Goal: Task Accomplishment & Management: Manage account settings

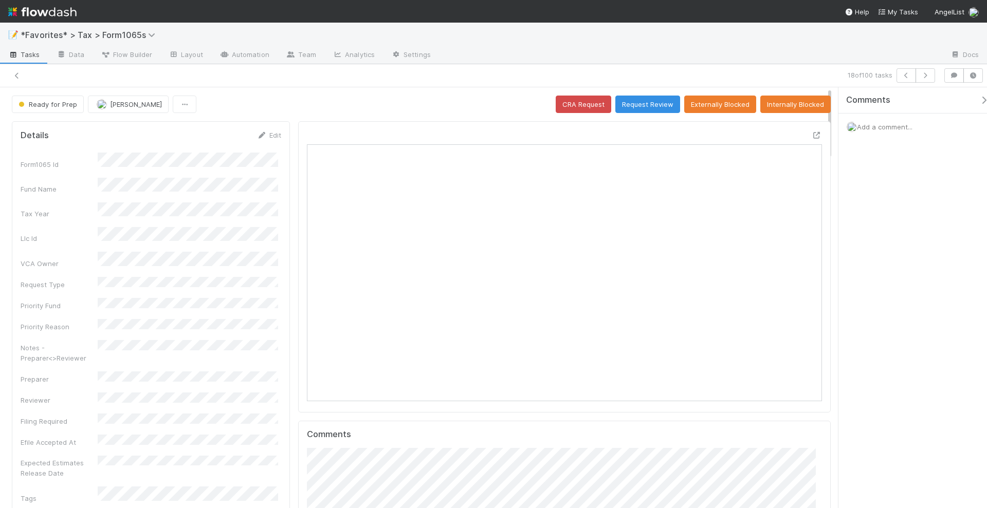
scroll to position [199, 499]
click at [812, 132] on icon at bounding box center [817, 135] width 10 height 7
click at [910, 126] on span "Add a comment..." at bounding box center [885, 127] width 56 height 8
click at [890, 282] on button "Add Comment" at bounding box center [885, 285] width 60 height 17
click at [929, 70] on button "button" at bounding box center [926, 75] width 20 height 14
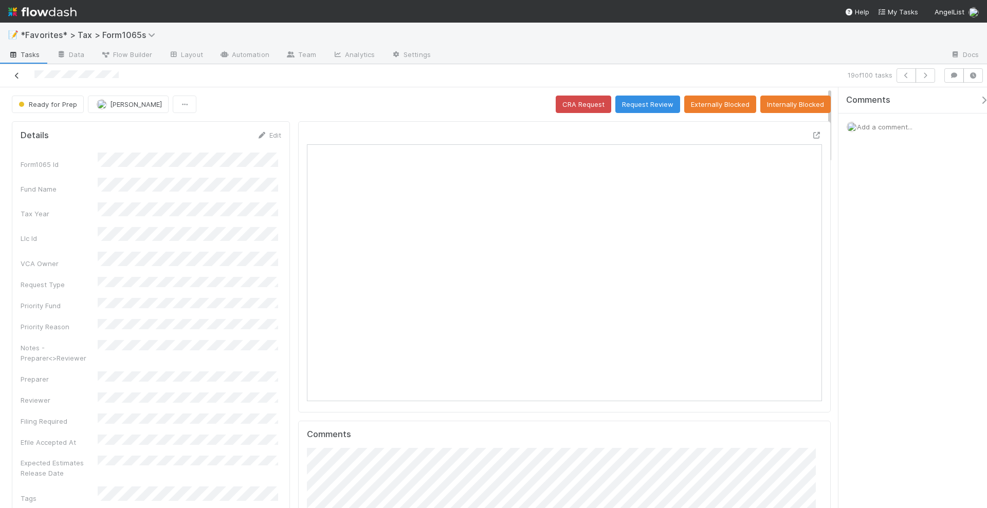
click at [17, 72] on icon at bounding box center [17, 75] width 10 height 7
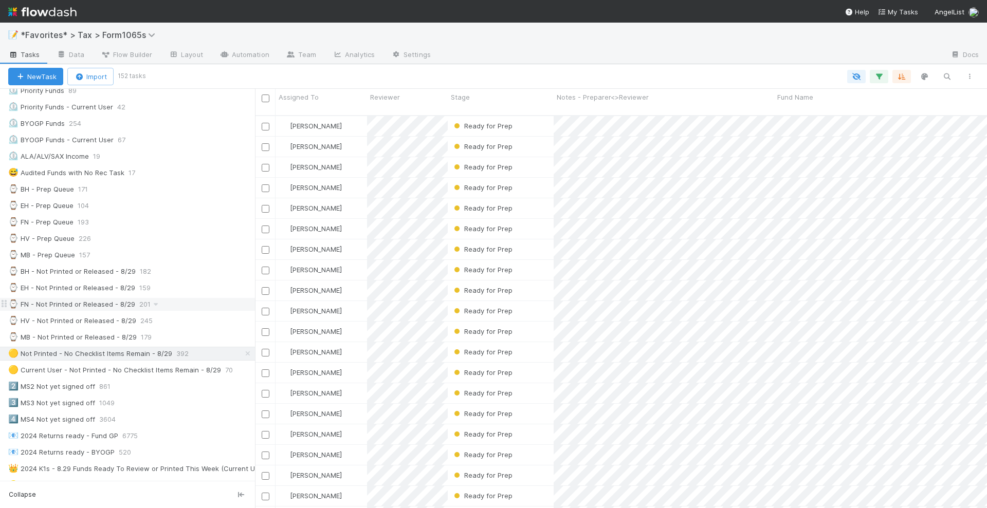
scroll to position [193, 0]
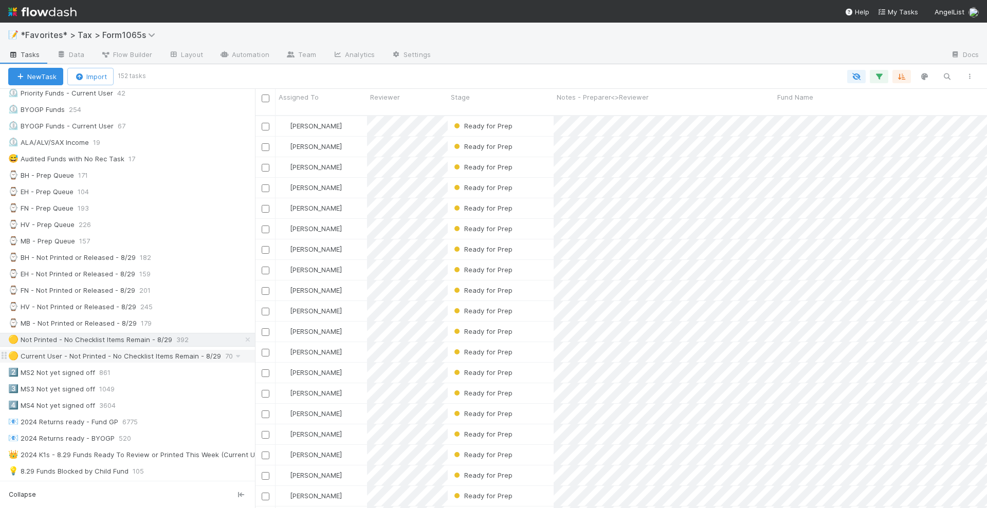
click at [155, 350] on div "🟡 Current User - Not Printed - No Checklist Items Remain - 8/29" at bounding box center [114, 356] width 213 height 13
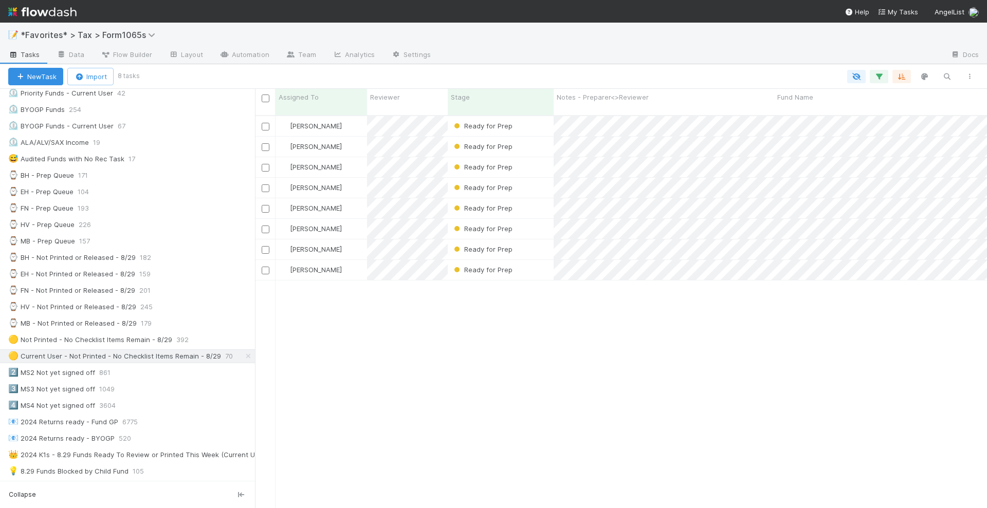
scroll to position [392, 722]
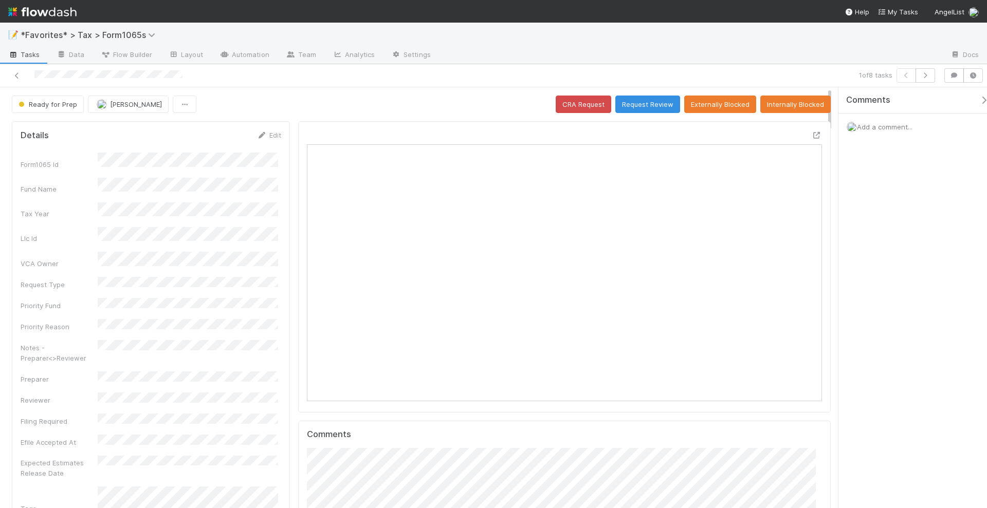
scroll to position [199, 499]
click at [646, 106] on button "Request Review" at bounding box center [647, 104] width 65 height 17
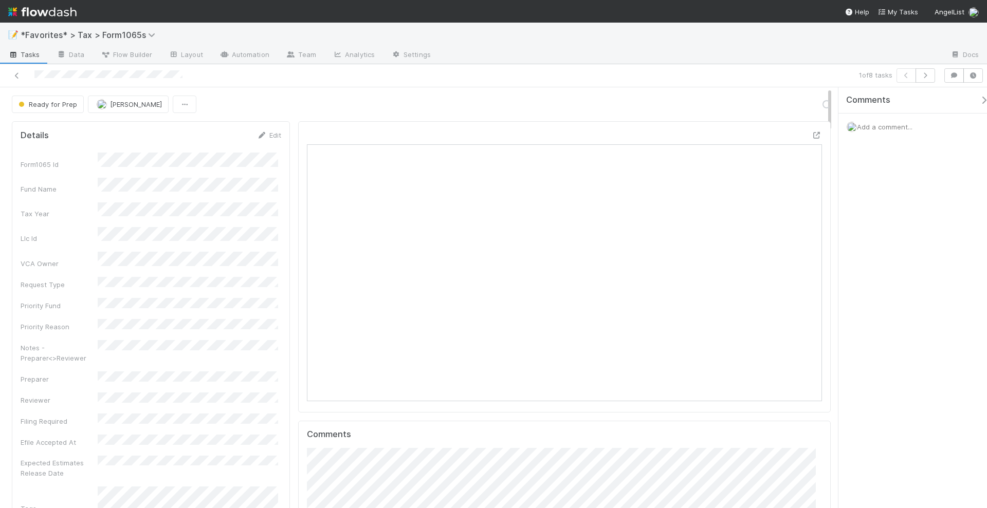
click at [882, 123] on span "Add a comment..." at bounding box center [885, 127] width 56 height 8
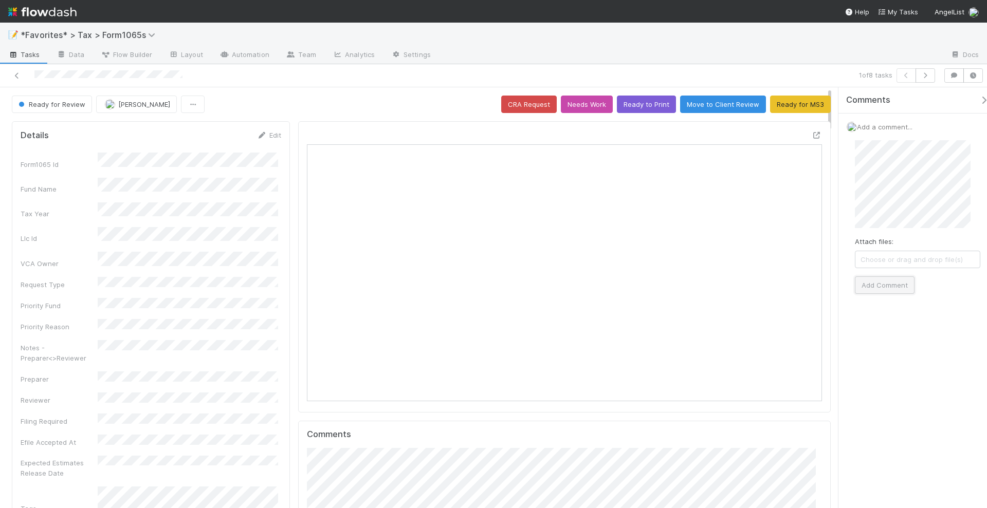
click at [882, 286] on button "Add Comment" at bounding box center [885, 285] width 60 height 17
click at [927, 72] on icon "button" at bounding box center [925, 75] width 10 height 6
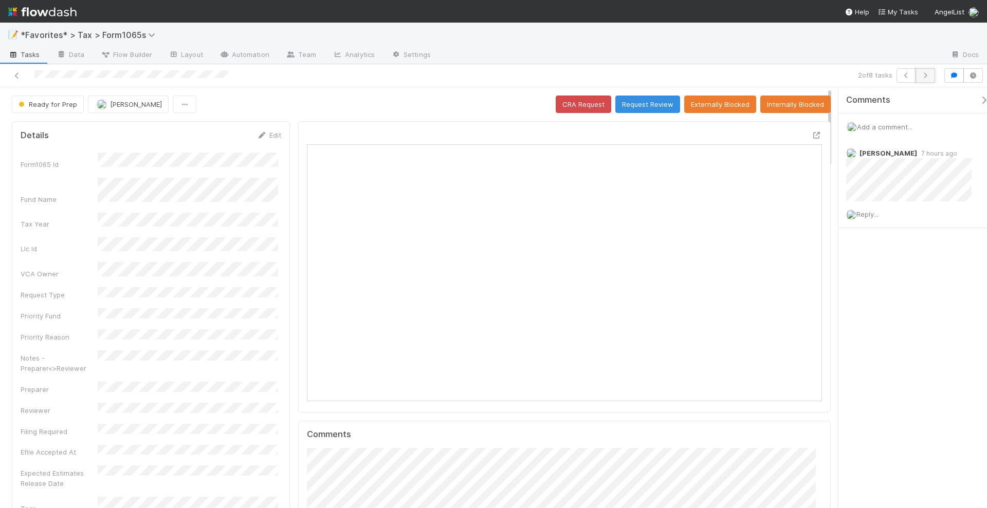
click at [927, 76] on icon "button" at bounding box center [925, 75] width 10 height 6
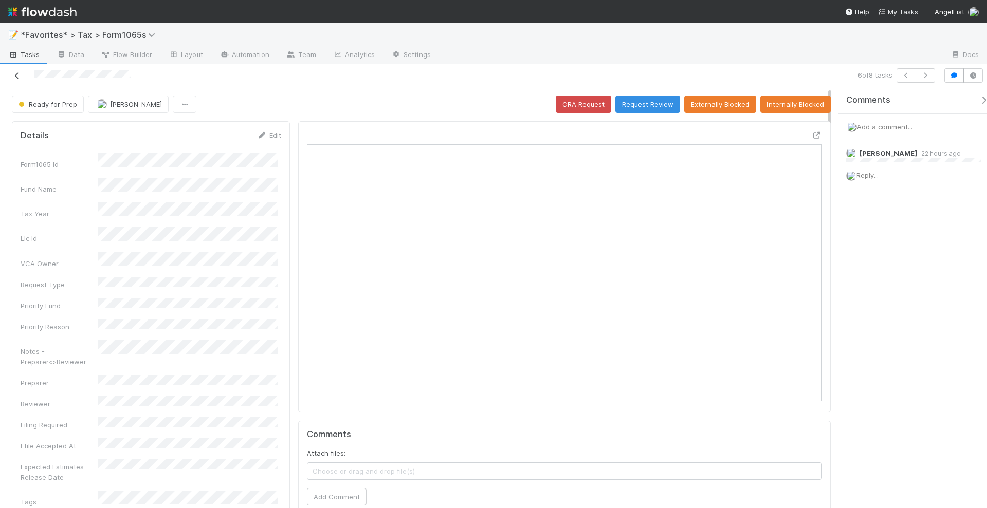
click at [15, 78] on link at bounding box center [17, 75] width 10 height 10
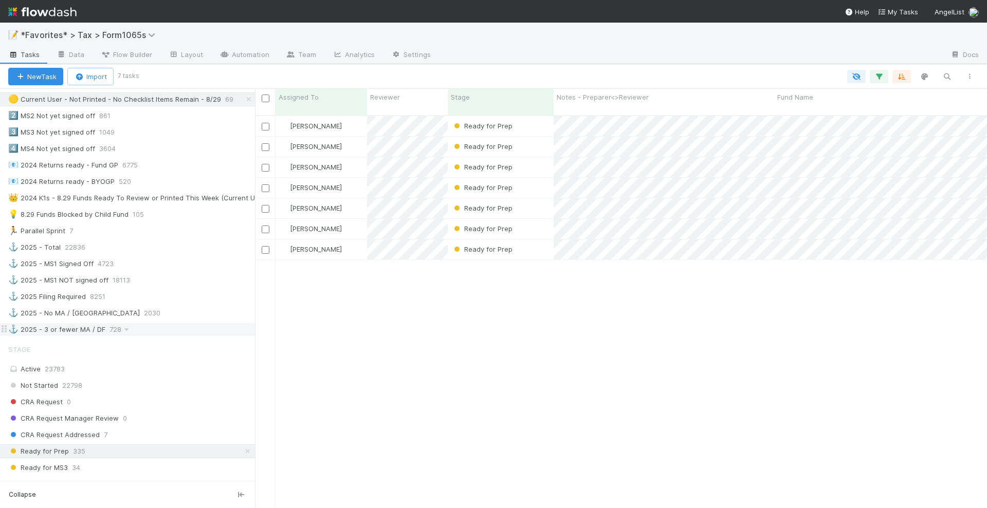
scroll to position [321, 0]
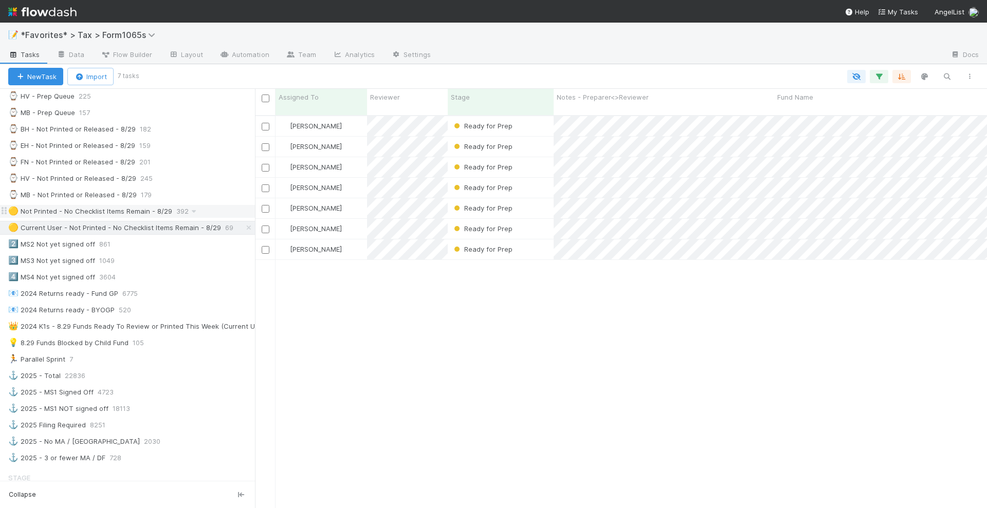
click at [163, 205] on div "🟡 Not Printed - No Checklist Items Remain - 8/29" at bounding box center [90, 211] width 164 height 13
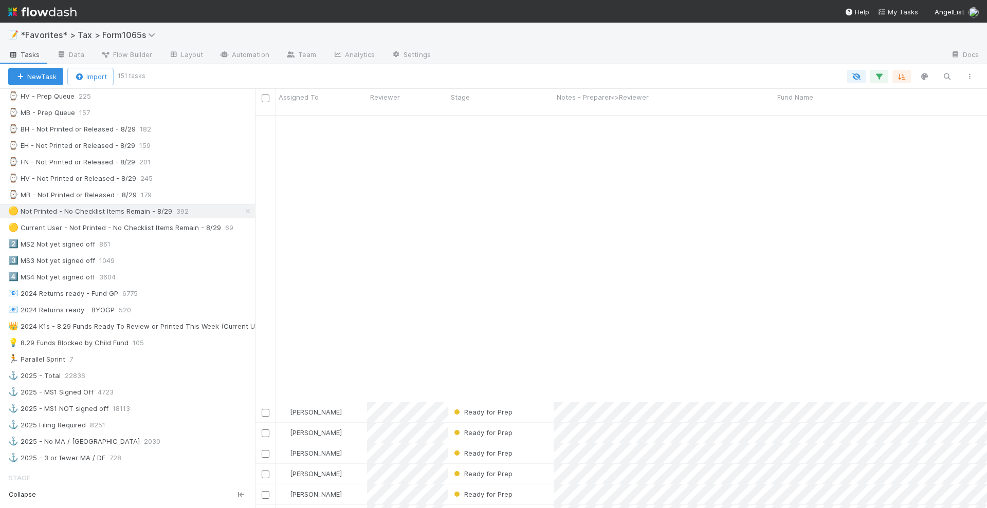
scroll to position [2714, 0]
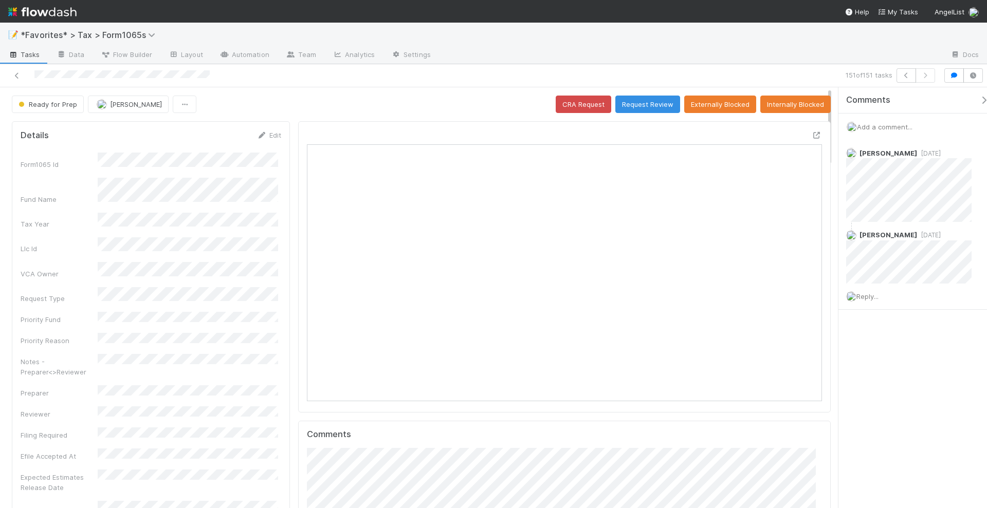
scroll to position [199, 499]
click at [903, 75] on icon "button" at bounding box center [906, 75] width 10 height 6
click at [907, 77] on icon "button" at bounding box center [906, 75] width 10 height 6
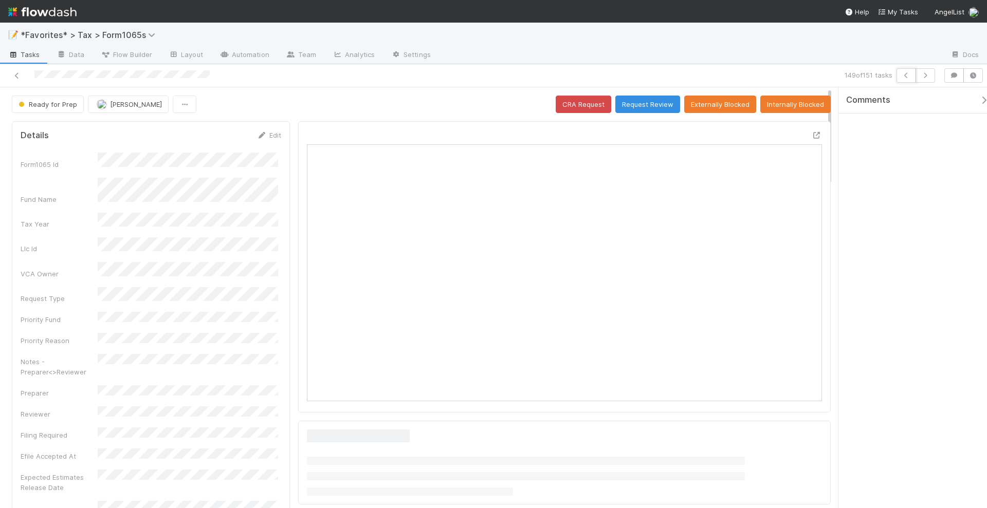
click at [907, 77] on icon "button" at bounding box center [906, 75] width 10 height 6
click at [907, 80] on button "button" at bounding box center [907, 75] width 20 height 14
click at [903, 79] on button "button" at bounding box center [907, 75] width 20 height 14
click at [915, 75] on button "button" at bounding box center [907, 75] width 20 height 14
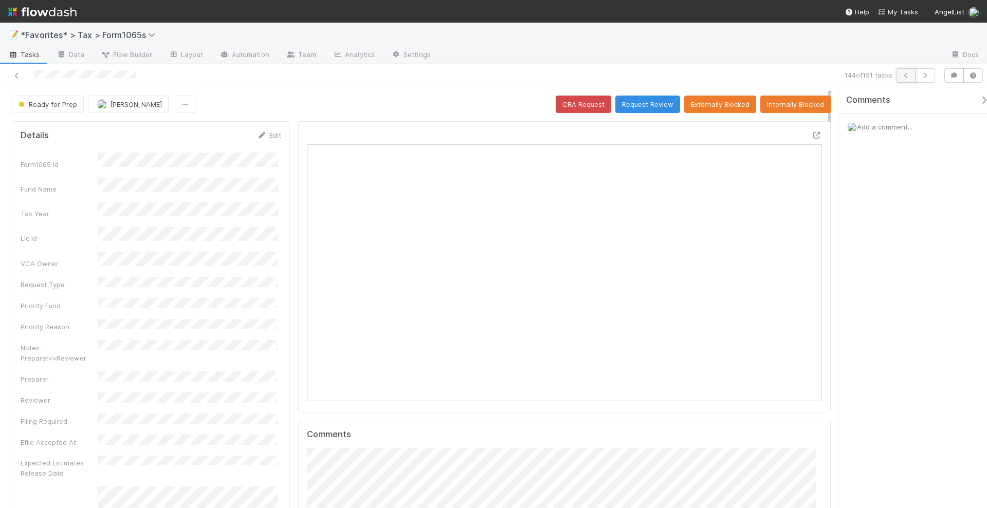
click at [904, 79] on button "button" at bounding box center [907, 75] width 20 height 14
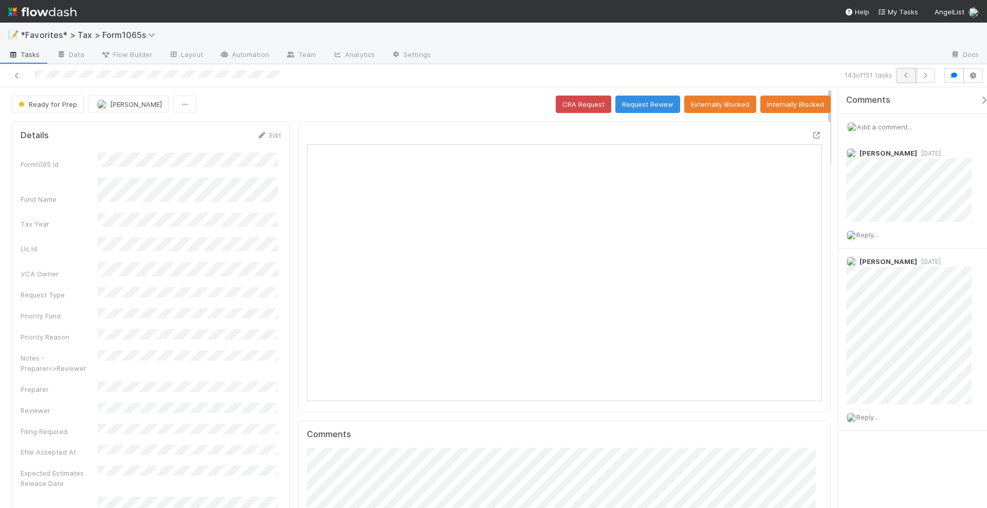
click at [906, 77] on icon "button" at bounding box center [906, 75] width 10 height 6
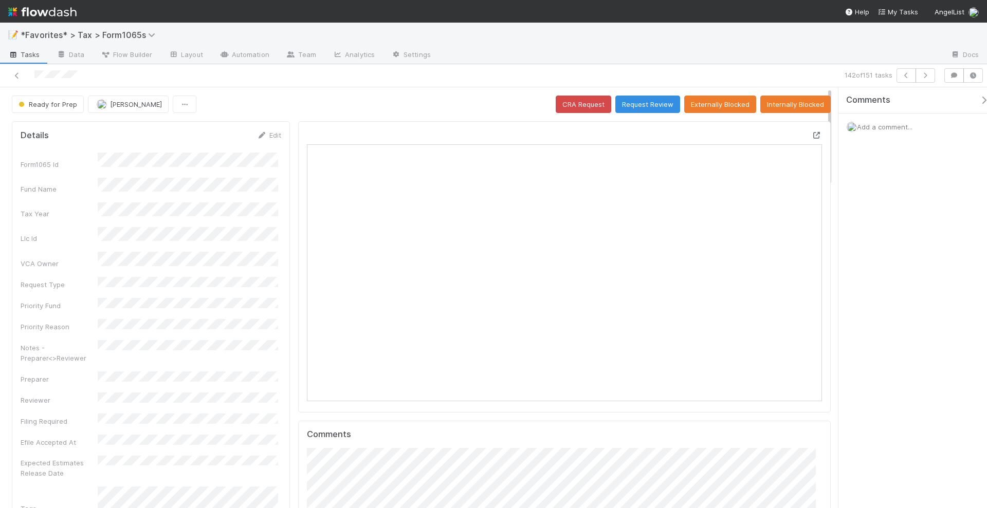
click at [812, 132] on icon at bounding box center [817, 135] width 10 height 7
click at [901, 75] on button "button" at bounding box center [907, 75] width 20 height 14
click at [908, 72] on icon "button" at bounding box center [906, 75] width 10 height 6
click at [812, 132] on icon at bounding box center [817, 135] width 10 height 7
click at [910, 74] on icon "button" at bounding box center [906, 75] width 10 height 6
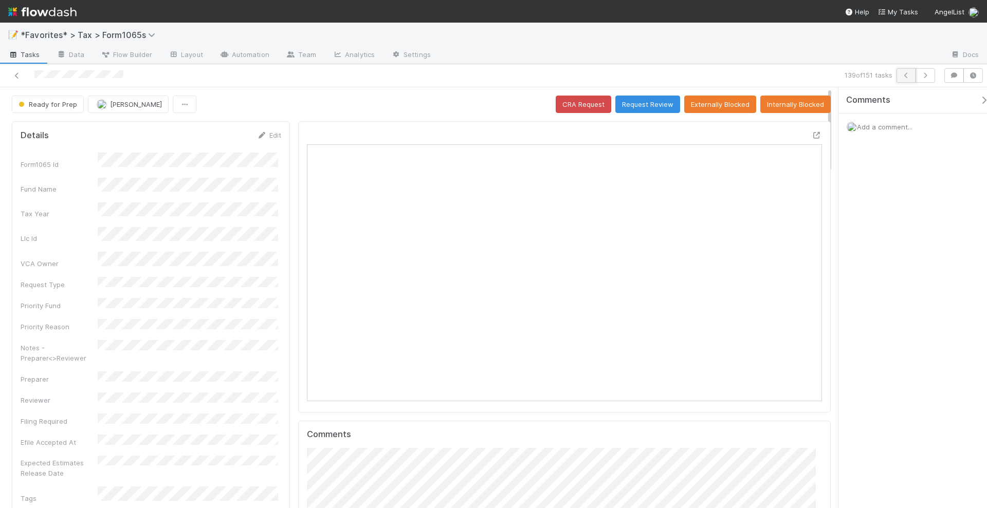
click at [902, 78] on button "button" at bounding box center [907, 75] width 20 height 14
click at [908, 75] on icon "button" at bounding box center [906, 75] width 10 height 6
click at [905, 78] on icon "button" at bounding box center [906, 75] width 10 height 6
click at [812, 135] on icon at bounding box center [817, 135] width 10 height 7
click at [651, 105] on button "Request Review" at bounding box center [647, 104] width 65 height 17
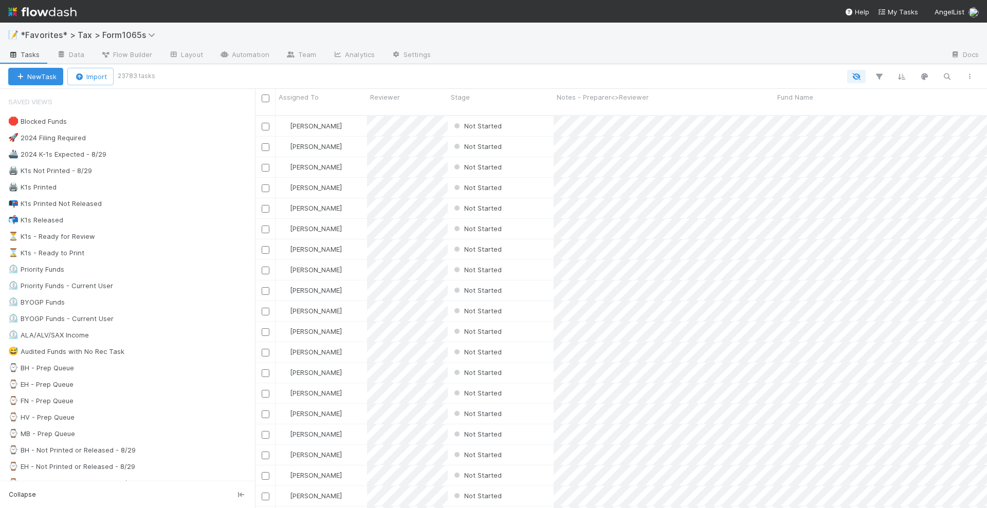
scroll to position [392, 722]
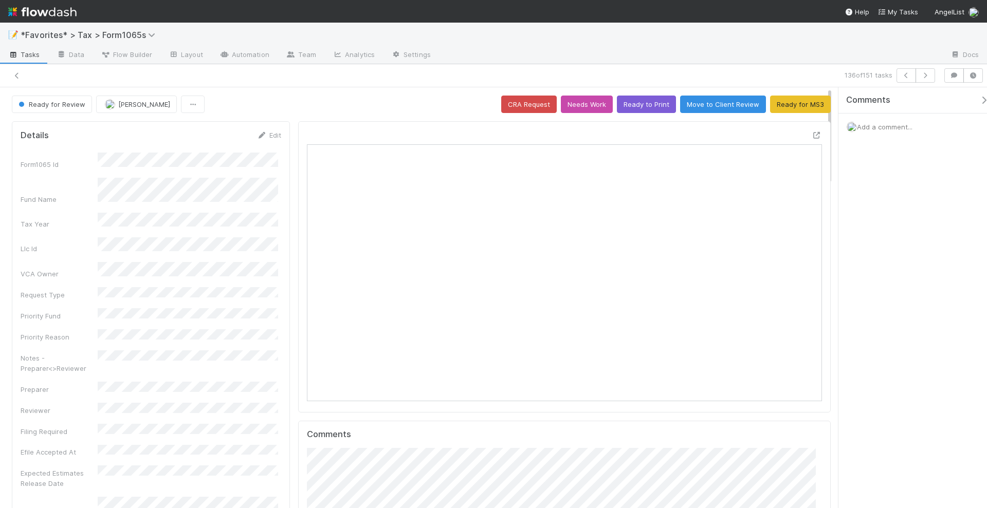
scroll to position [10, 10]
click at [905, 75] on icon "button" at bounding box center [906, 75] width 10 height 6
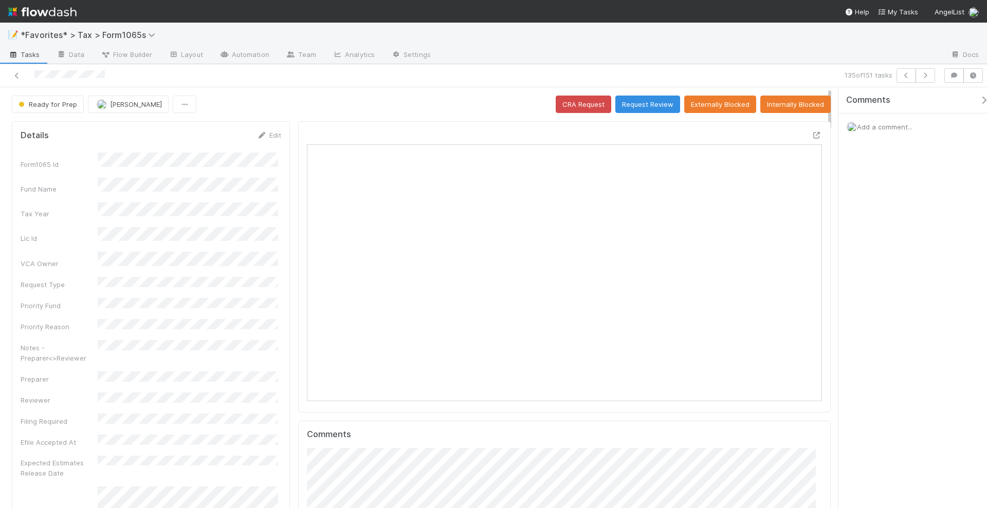
scroll to position [199, 499]
click at [904, 74] on icon "button" at bounding box center [906, 75] width 10 height 6
click at [911, 73] on icon "button" at bounding box center [906, 75] width 10 height 6
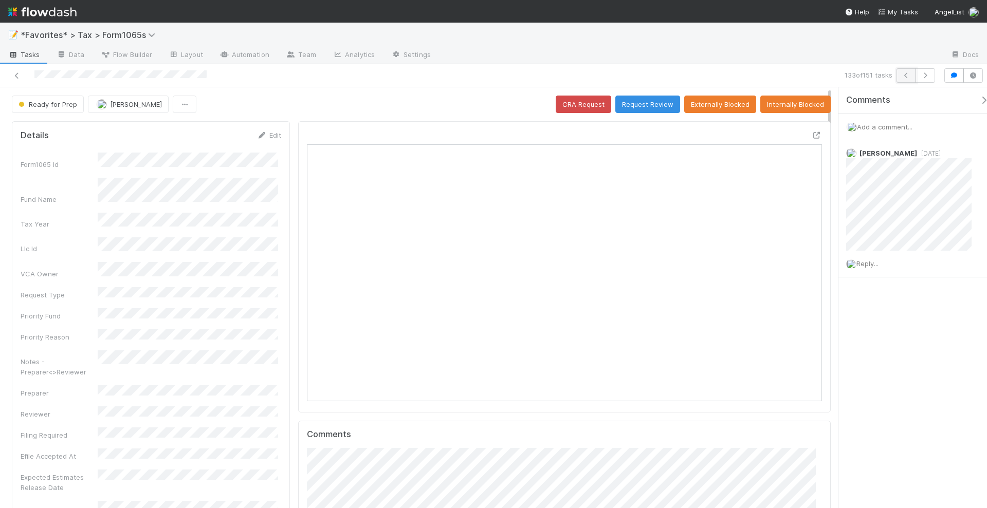
click at [909, 76] on icon "button" at bounding box center [906, 75] width 10 height 6
click at [911, 75] on icon "button" at bounding box center [906, 75] width 10 height 6
click at [651, 106] on button "Request Review" at bounding box center [647, 104] width 65 height 17
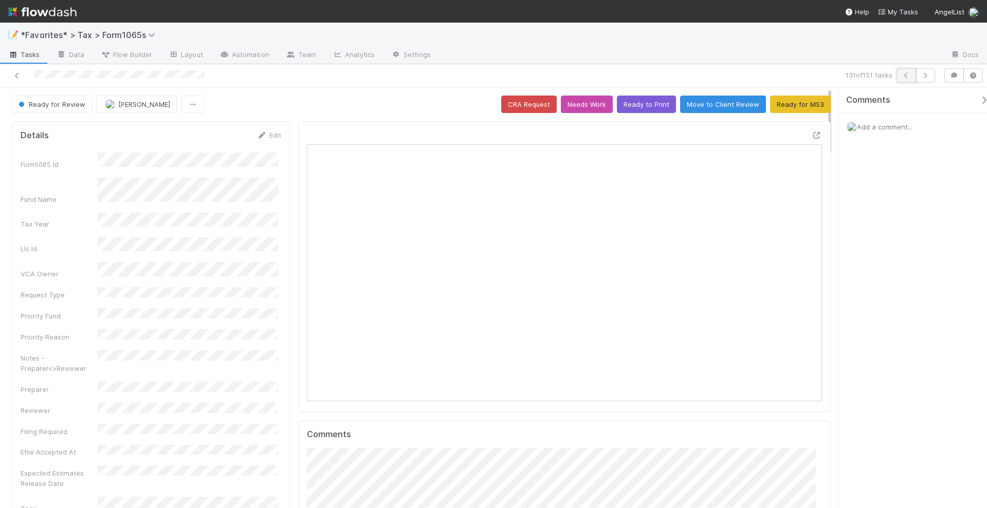
click at [904, 77] on icon "button" at bounding box center [906, 75] width 10 height 6
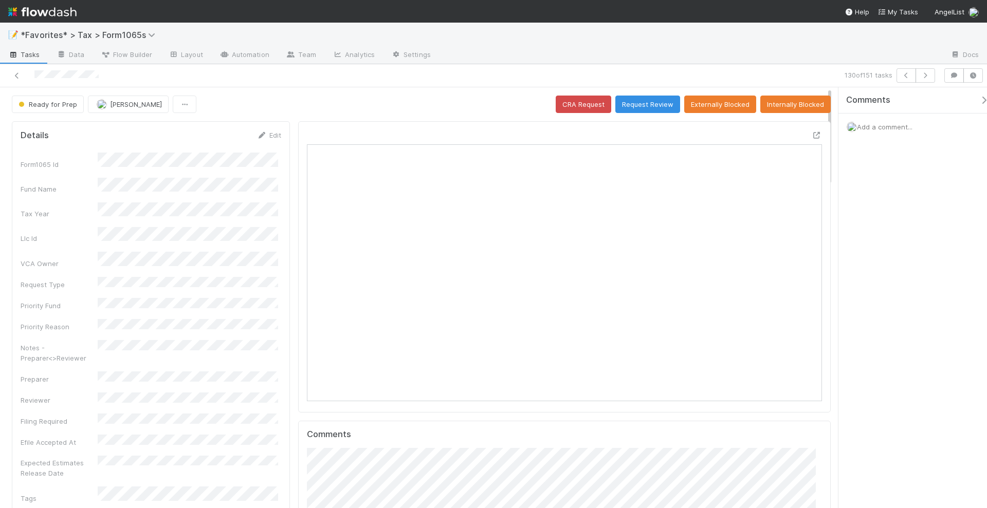
scroll to position [199, 499]
click at [812, 132] on icon at bounding box center [817, 135] width 10 height 7
click at [636, 104] on button "Request Review" at bounding box center [647, 104] width 65 height 17
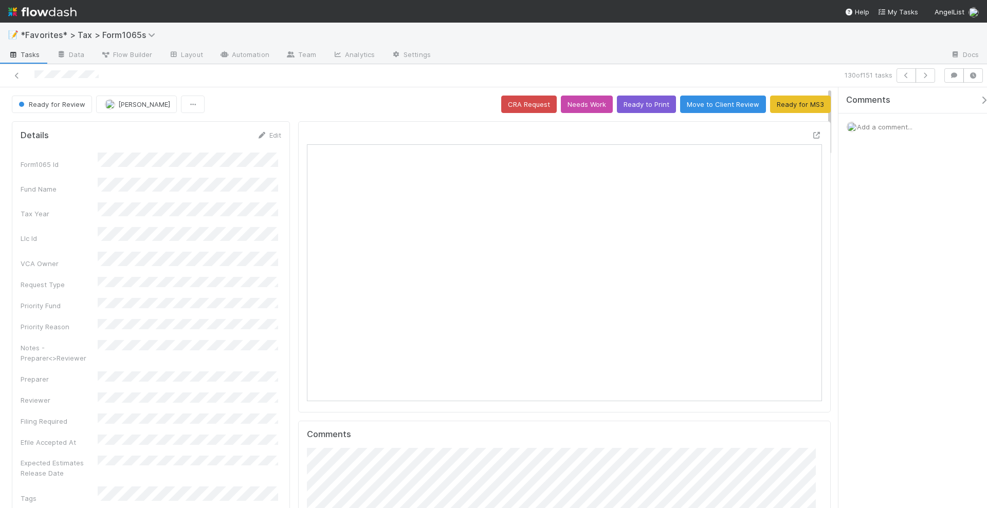
click at [878, 124] on span "Add a comment..." at bounding box center [885, 127] width 56 height 8
click at [879, 126] on span "Add a comment..." at bounding box center [885, 127] width 56 height 8
click at [882, 126] on span "Add a comment..." at bounding box center [885, 127] width 56 height 8
click at [889, 278] on button "Add Comment" at bounding box center [885, 285] width 60 height 17
click at [850, 47] on div "📝 *Favorites* > Tax > Form1065s" at bounding box center [493, 35] width 987 height 25
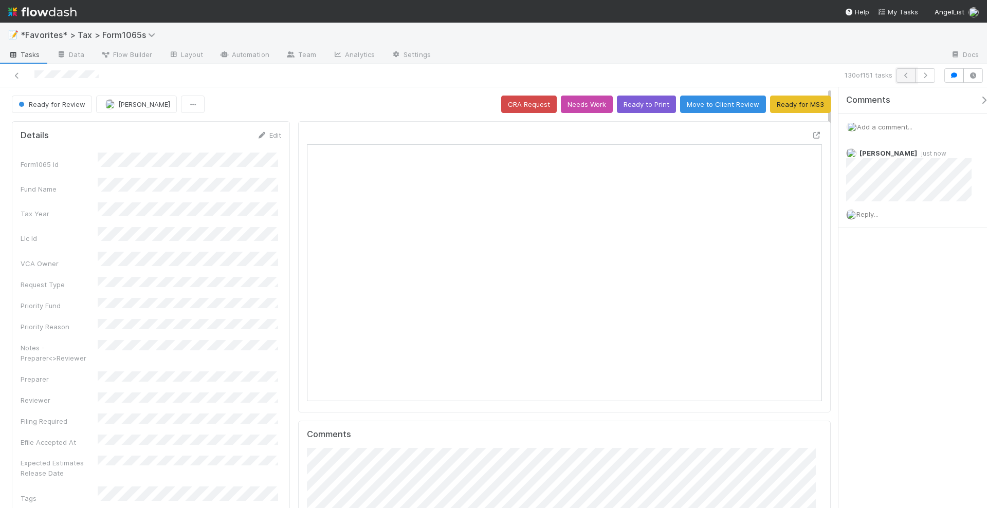
click at [910, 75] on icon "button" at bounding box center [906, 75] width 10 height 6
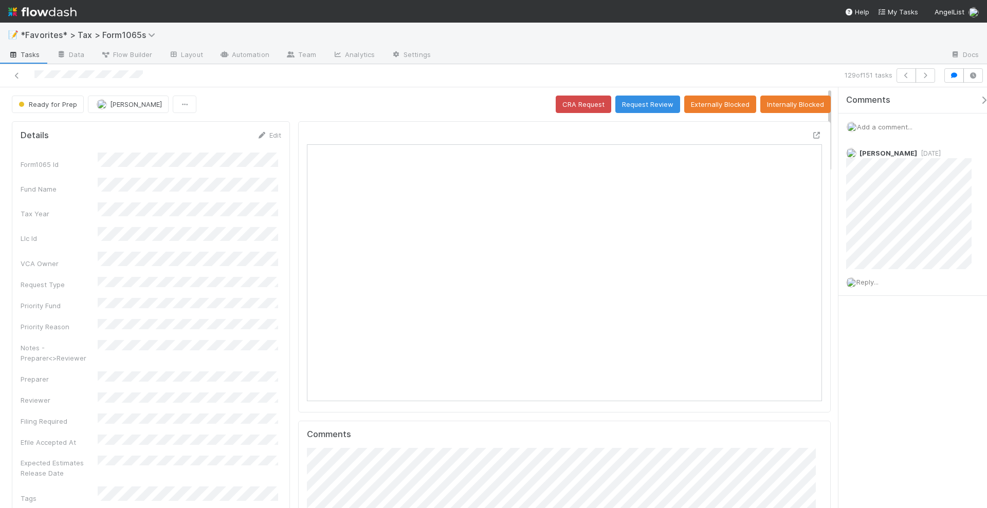
scroll to position [199, 499]
click at [905, 74] on icon "button" at bounding box center [906, 75] width 10 height 6
click at [907, 80] on button "button" at bounding box center [907, 75] width 20 height 14
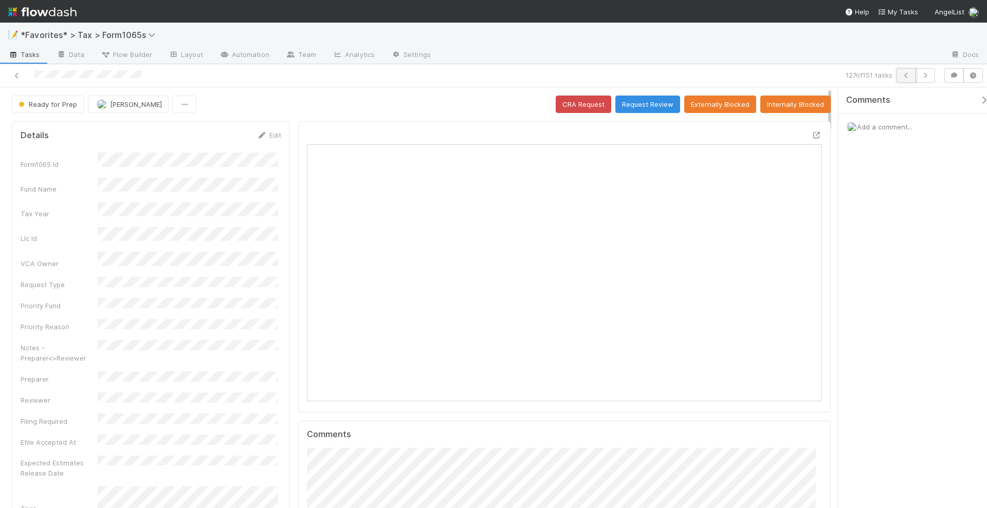
click at [903, 72] on icon "button" at bounding box center [906, 75] width 10 height 6
click at [903, 78] on icon "button" at bounding box center [906, 75] width 10 height 6
click at [908, 75] on icon "button" at bounding box center [906, 75] width 10 height 6
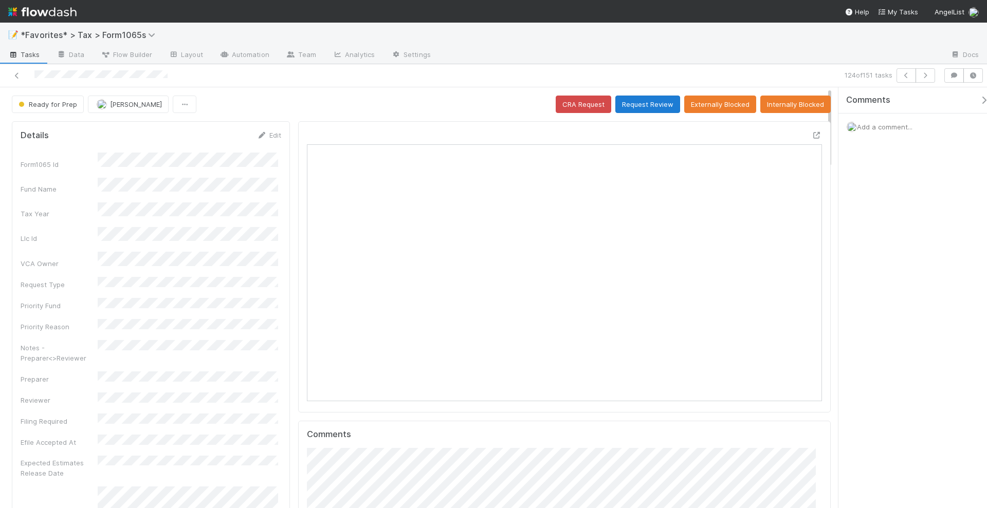
scroll to position [199, 499]
click at [907, 79] on button "button" at bounding box center [907, 75] width 20 height 14
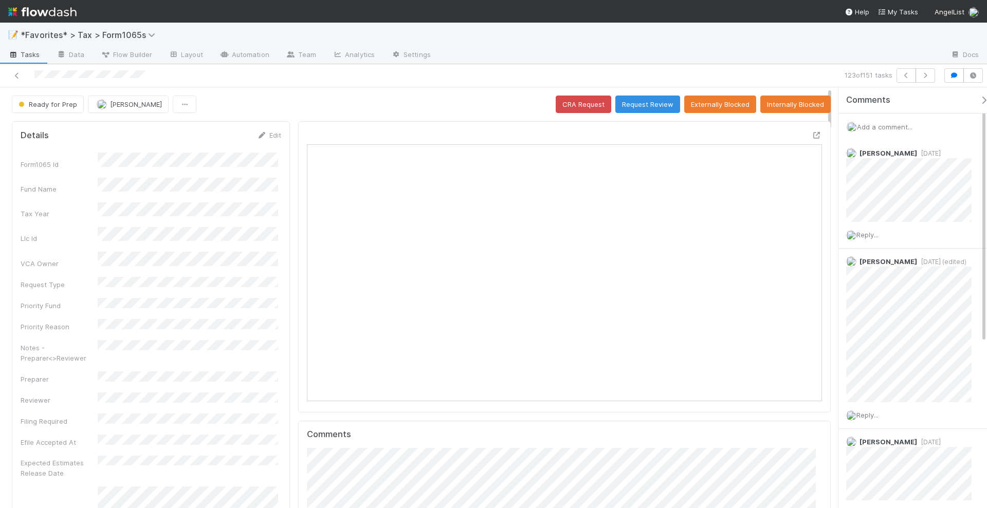
scroll to position [199, 499]
click at [907, 75] on icon "button" at bounding box center [906, 75] width 10 height 6
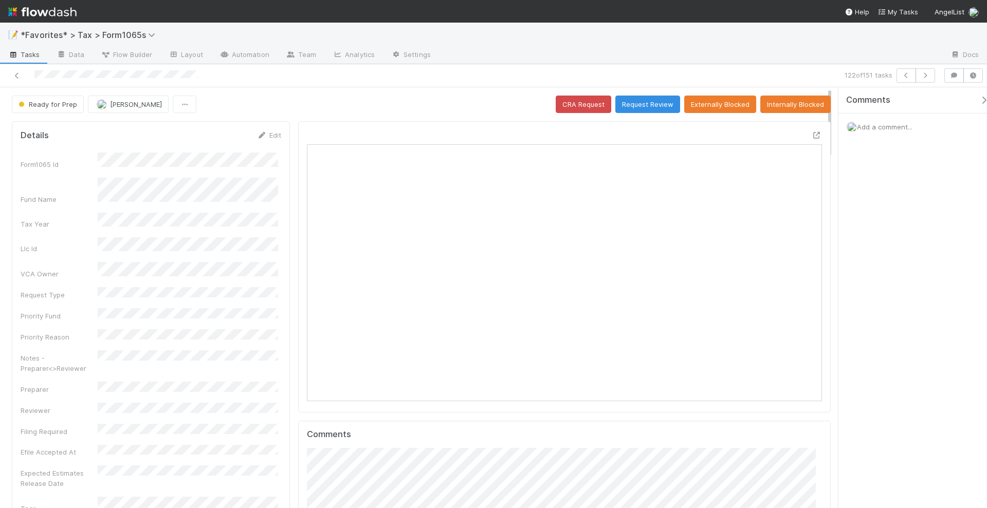
scroll to position [199, 248]
click at [909, 77] on icon "button" at bounding box center [906, 75] width 10 height 6
click at [910, 72] on icon "button" at bounding box center [906, 75] width 10 height 6
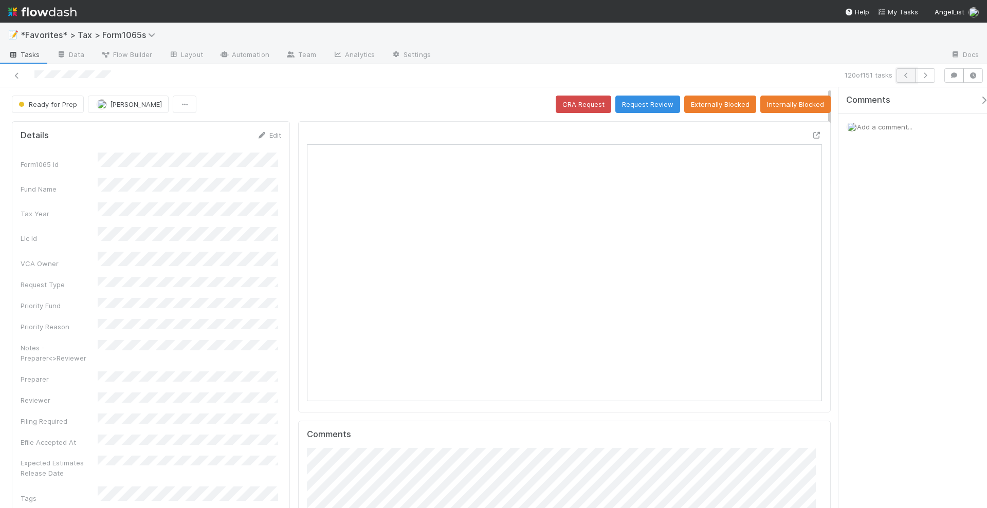
click at [902, 78] on button "button" at bounding box center [907, 75] width 20 height 14
click at [906, 75] on icon "button" at bounding box center [906, 75] width 10 height 6
click at [812, 132] on icon at bounding box center [817, 135] width 10 height 7
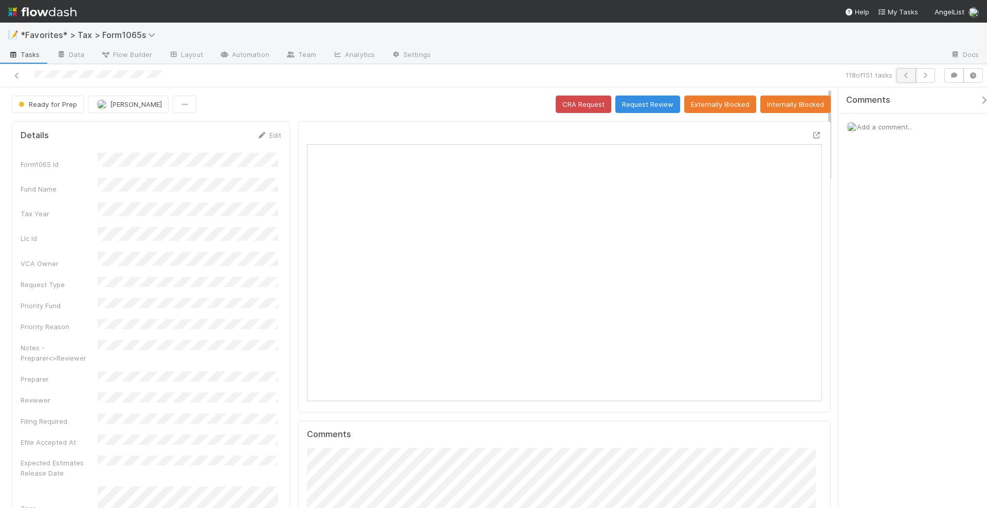
click at [913, 75] on button "button" at bounding box center [907, 75] width 20 height 14
click at [905, 71] on button "button" at bounding box center [907, 75] width 20 height 14
click at [812, 136] on icon at bounding box center [817, 135] width 10 height 7
click at [902, 72] on icon "button" at bounding box center [906, 75] width 10 height 6
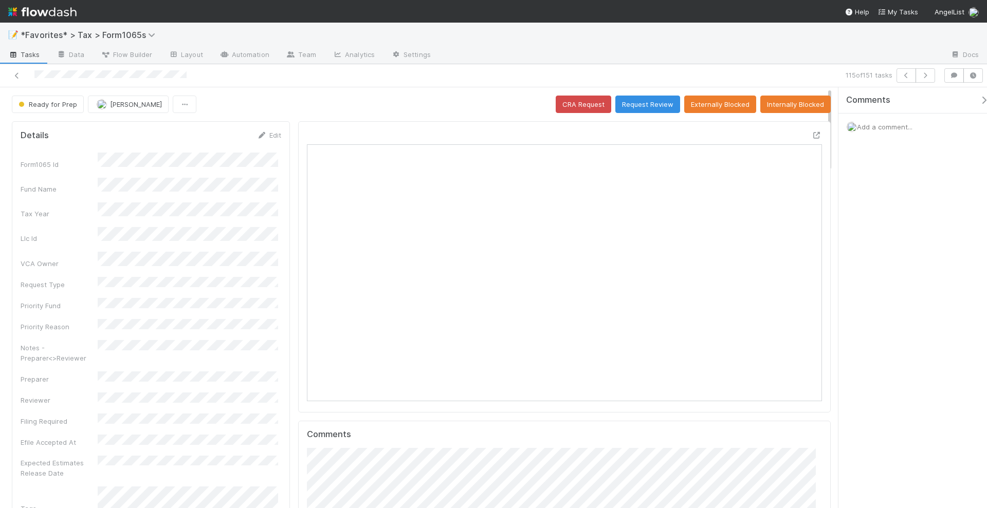
scroll to position [199, 499]
click at [812, 134] on icon at bounding box center [817, 135] width 10 height 7
click at [646, 105] on button "Request Review" at bounding box center [647, 104] width 65 height 17
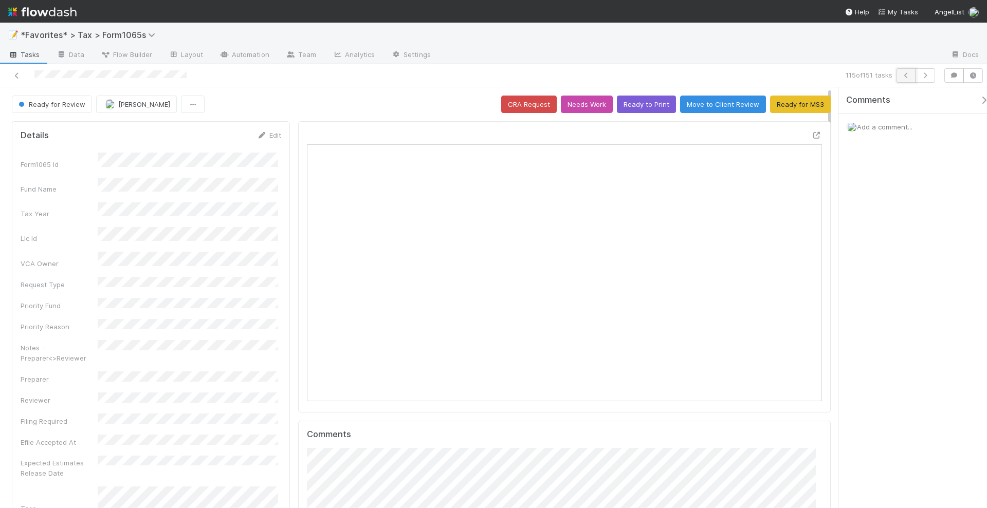
click at [905, 74] on icon "button" at bounding box center [906, 75] width 10 height 6
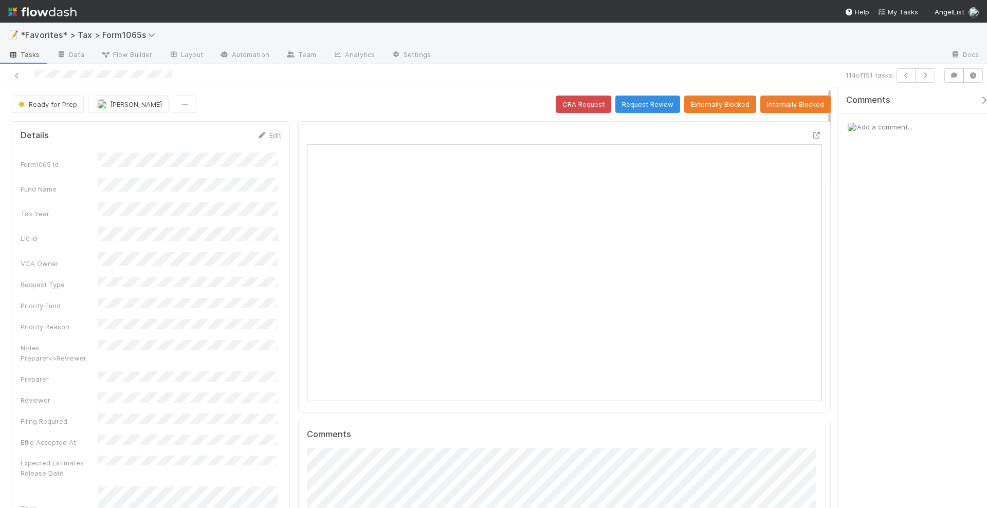
scroll to position [199, 499]
click at [904, 78] on button "button" at bounding box center [907, 75] width 20 height 14
click at [905, 75] on icon "button" at bounding box center [906, 75] width 10 height 6
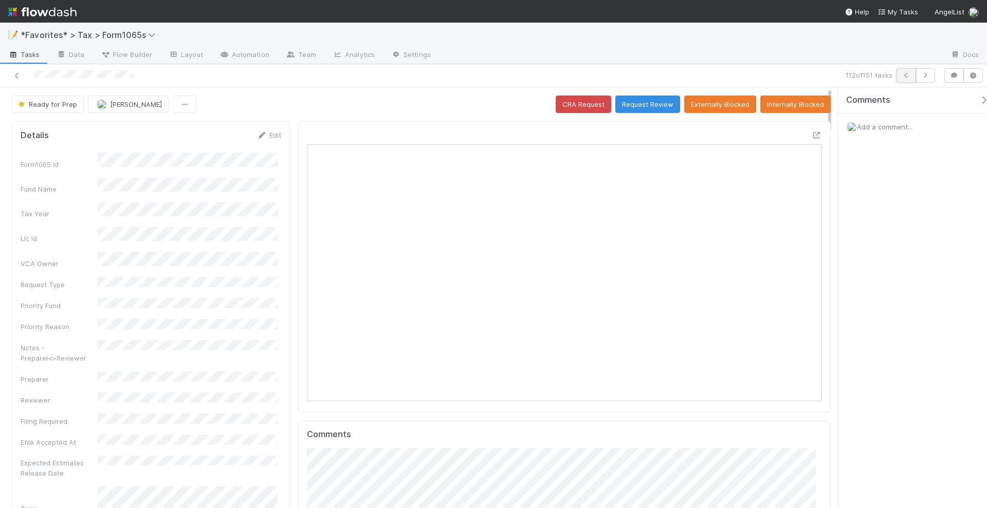
click at [906, 74] on icon "button" at bounding box center [906, 75] width 10 height 6
click at [812, 133] on icon at bounding box center [817, 135] width 10 height 7
click at [909, 74] on icon "button" at bounding box center [906, 75] width 10 height 6
click at [812, 133] on icon at bounding box center [817, 135] width 10 height 7
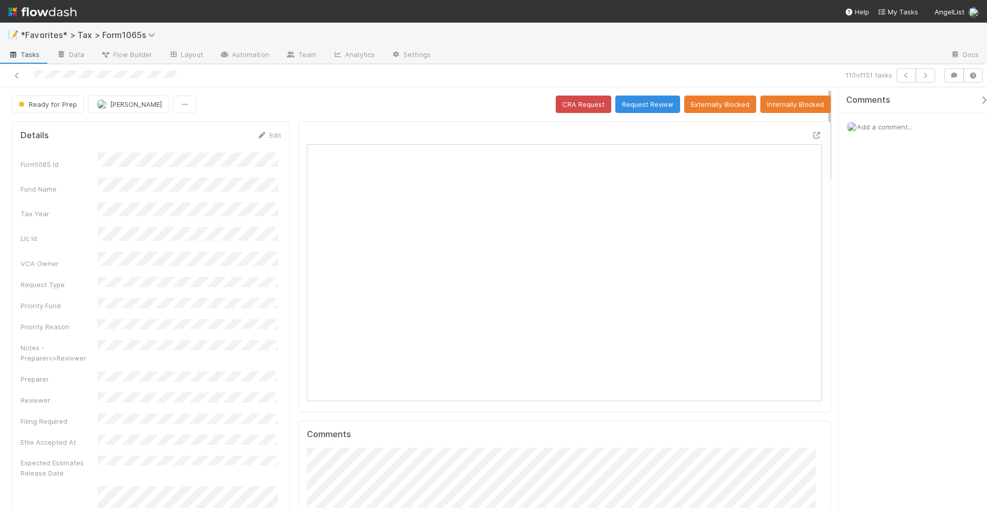
click at [900, 125] on span "Add a comment..." at bounding box center [885, 127] width 56 height 8
click at [872, 287] on button "Add Comment" at bounding box center [885, 285] width 60 height 17
click at [641, 103] on button "Request Review" at bounding box center [647, 104] width 65 height 17
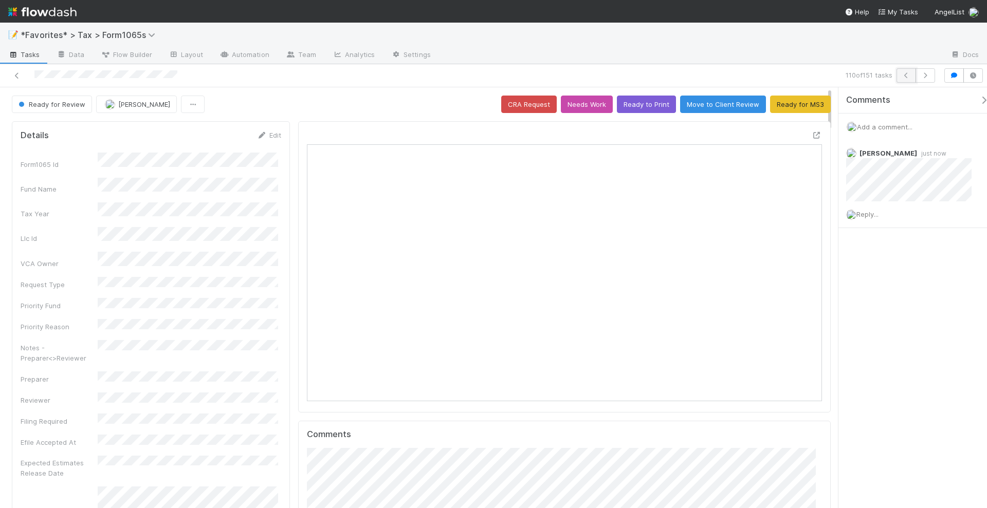
click at [905, 78] on icon "button" at bounding box center [906, 75] width 10 height 6
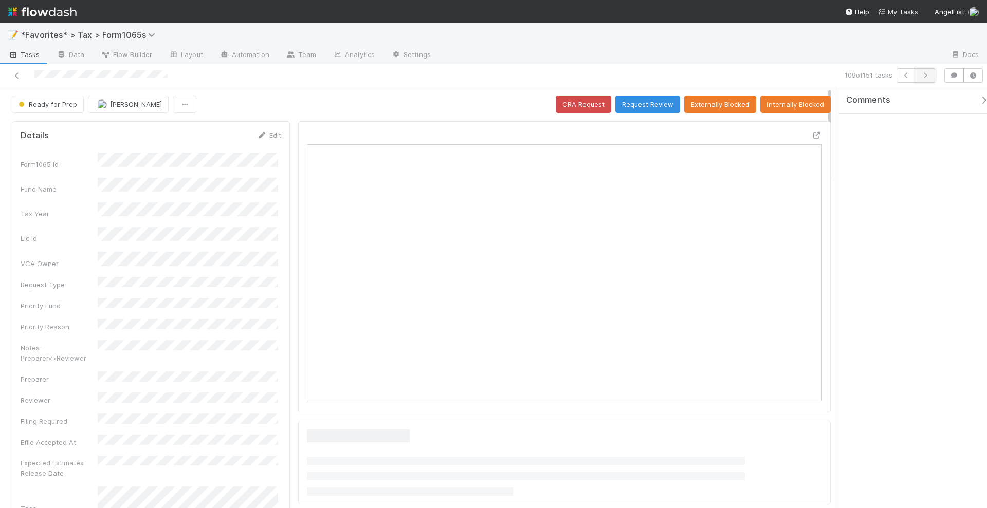
click at [933, 74] on button "button" at bounding box center [926, 75] width 20 height 14
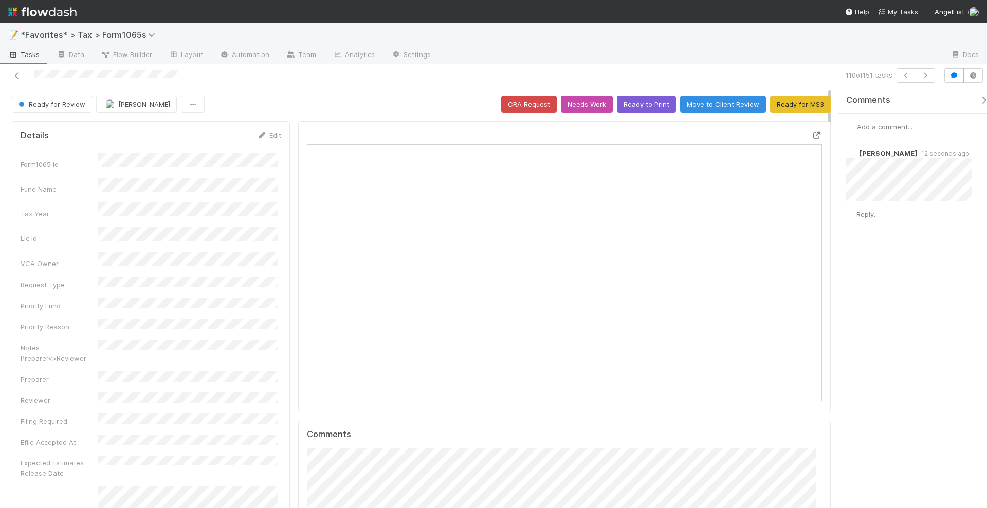
click at [812, 135] on icon at bounding box center [817, 135] width 10 height 7
click at [907, 75] on icon "button" at bounding box center [906, 75] width 10 height 6
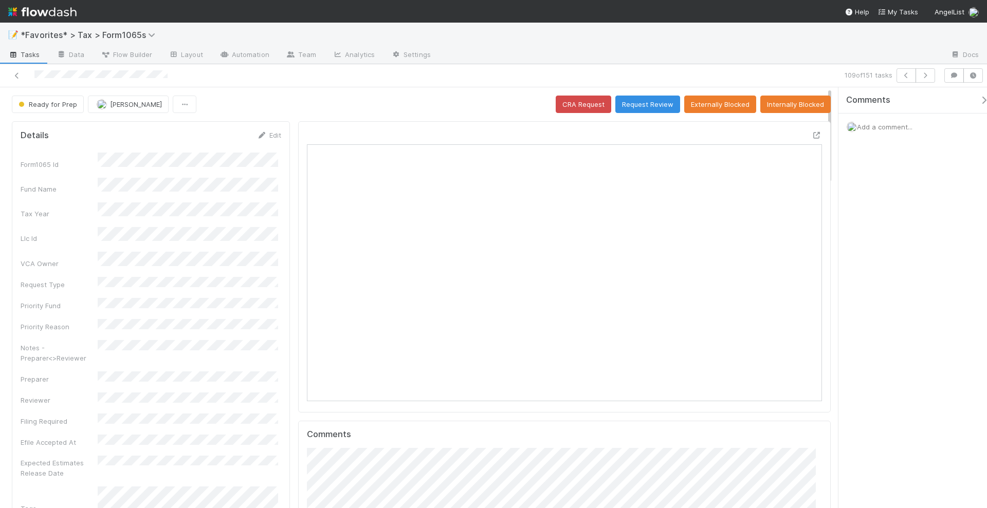
scroll to position [199, 248]
click at [907, 76] on icon "button" at bounding box center [906, 75] width 10 height 6
click at [904, 75] on icon "button" at bounding box center [906, 75] width 10 height 6
click at [906, 77] on icon "button" at bounding box center [906, 75] width 10 height 6
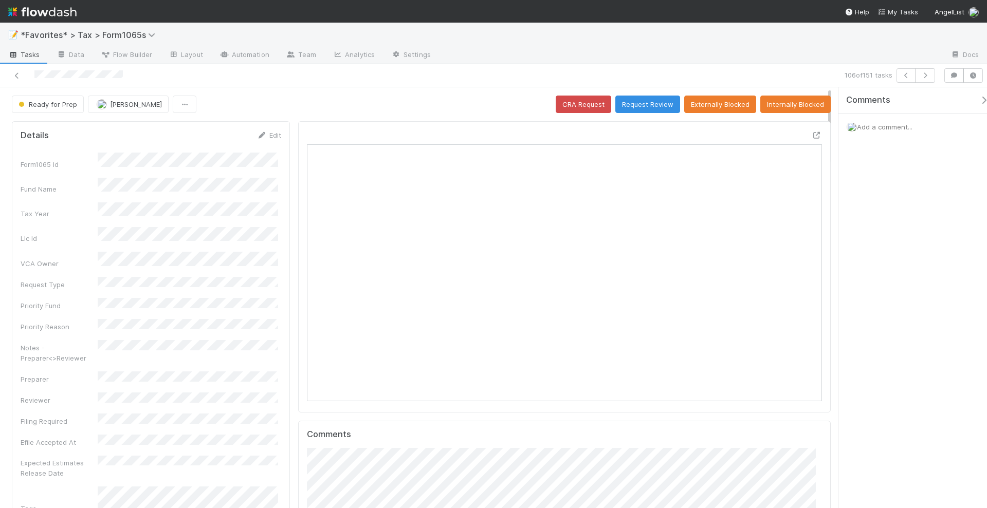
scroll to position [199, 248]
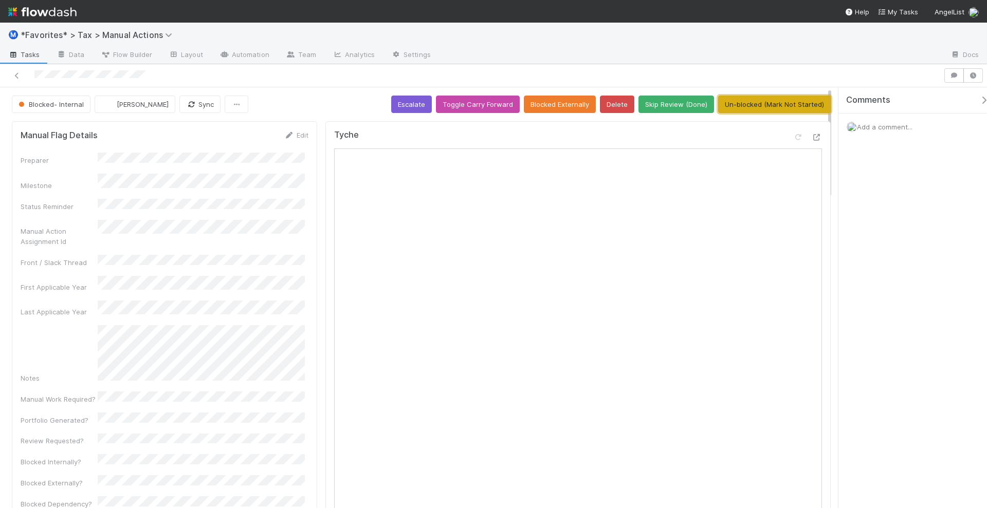
click at [775, 103] on button "Un-blocked (Mark Not Started)" at bounding box center [774, 104] width 113 height 17
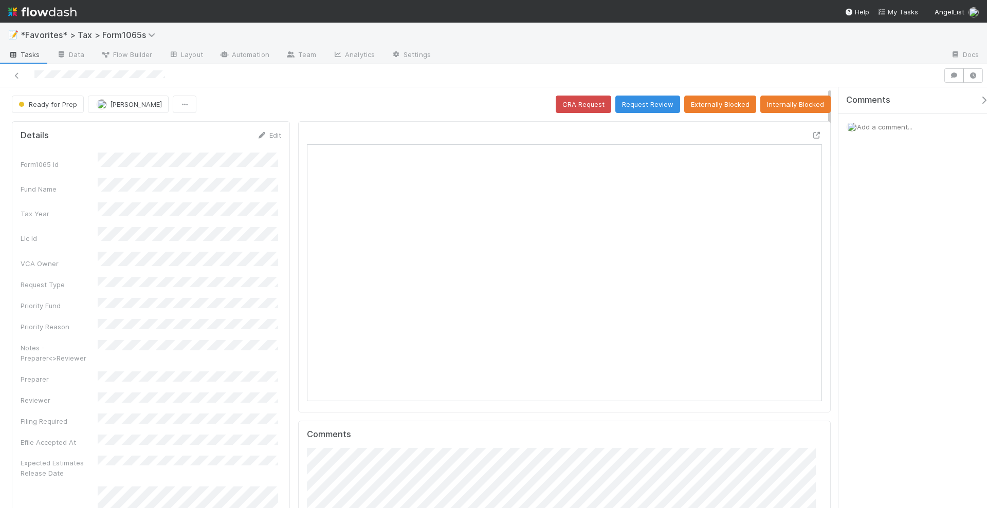
scroll to position [199, 499]
click at [878, 125] on span "Add a comment..." at bounding box center [885, 127] width 56 height 8
click at [877, 285] on button "Add Comment" at bounding box center [885, 285] width 60 height 17
click at [654, 106] on button "Request Review" at bounding box center [647, 104] width 65 height 17
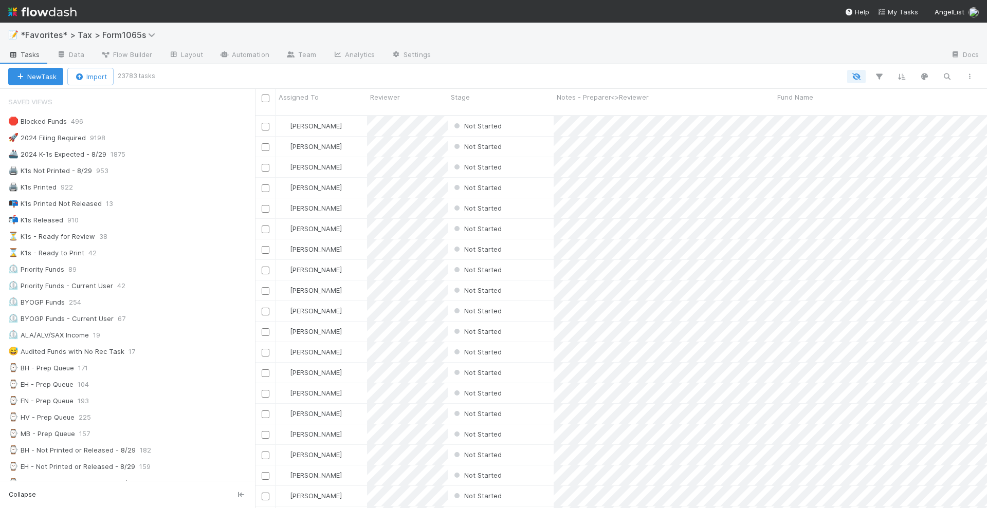
scroll to position [392, 722]
click at [97, 282] on div "⏲️ Priority Funds - Current User" at bounding box center [60, 286] width 105 height 13
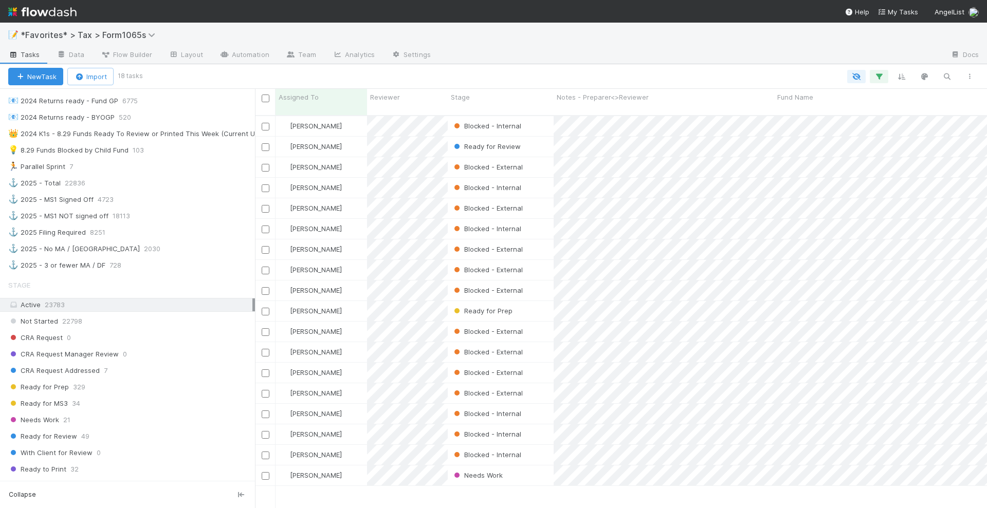
scroll to position [723, 0]
